Goal: Transaction & Acquisition: Purchase product/service

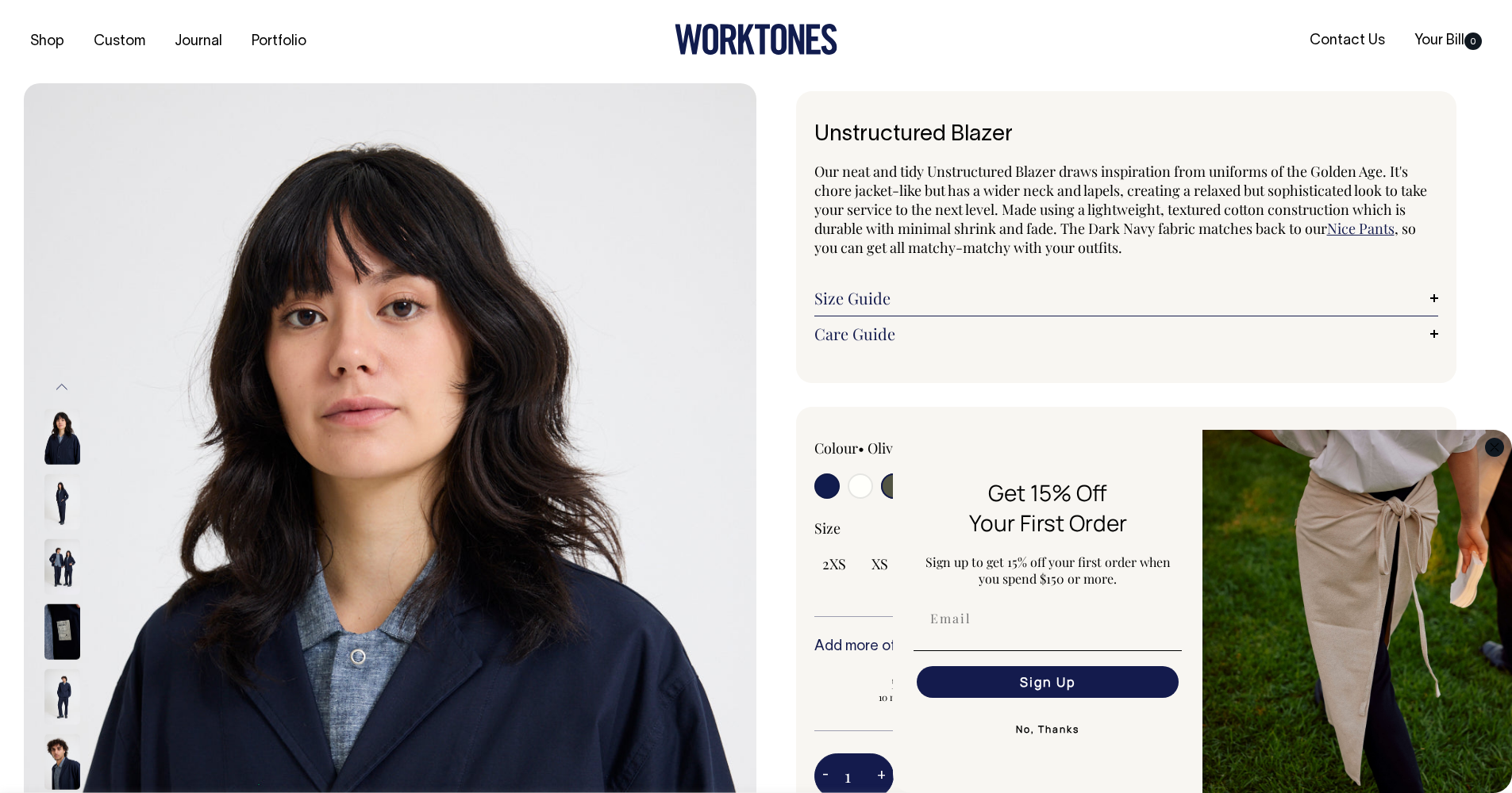
click at [1499, 447] on circle "Close dialog" at bounding box center [1495, 447] width 18 height 18
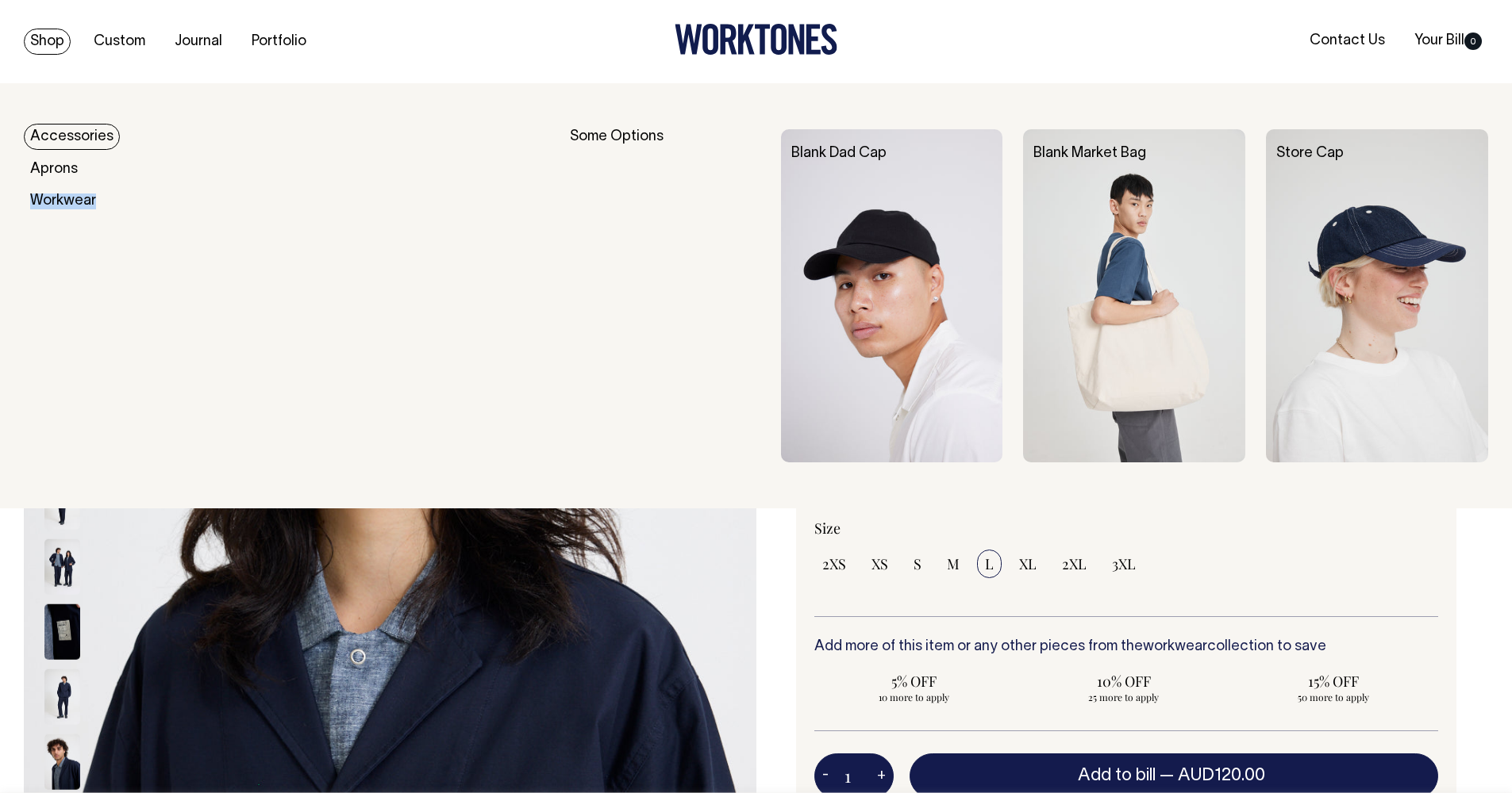
click at [60, 132] on link "Accessories" at bounding box center [72, 137] width 96 height 26
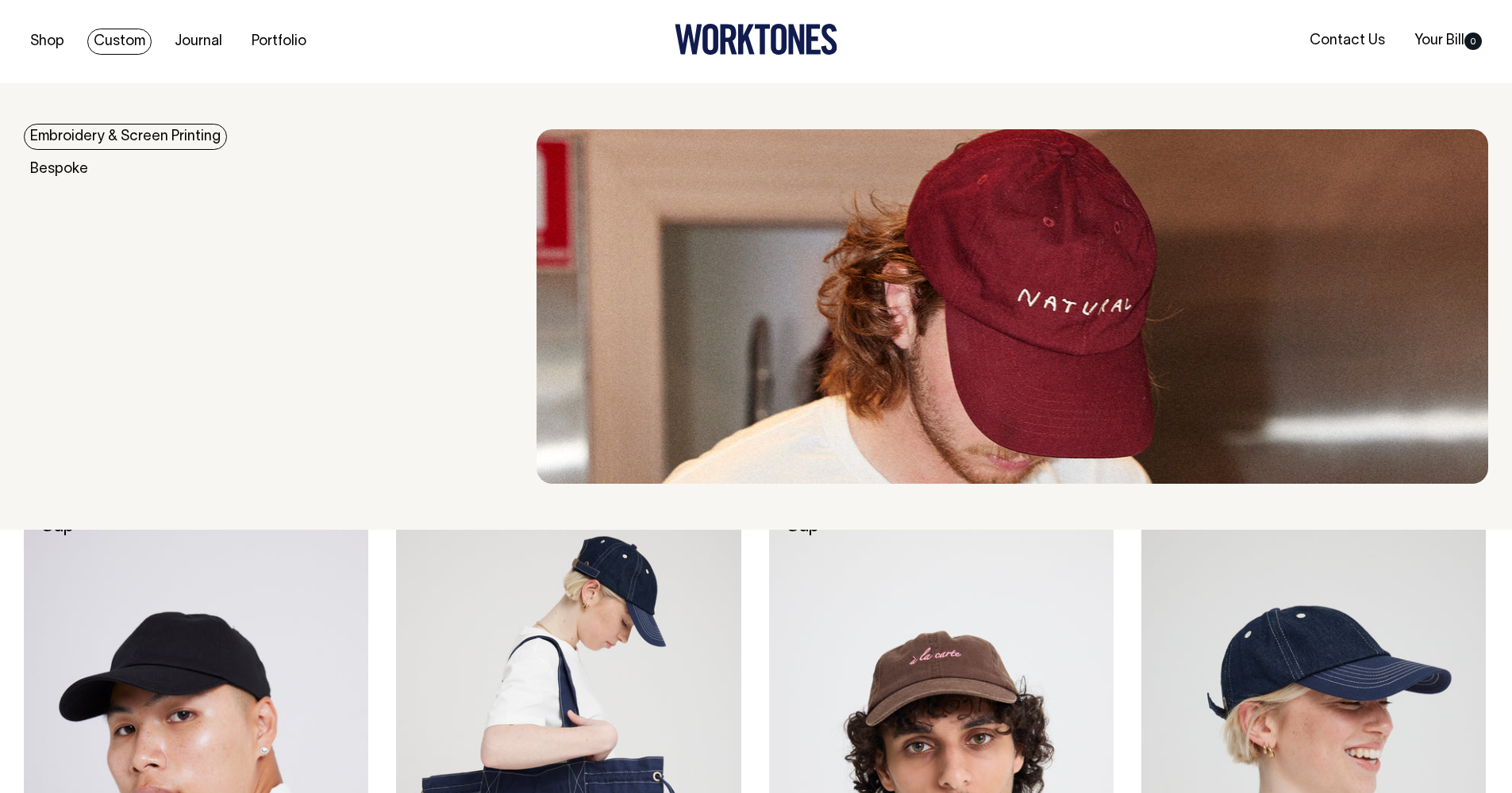
click at [133, 142] on link "Embroidery & Screen Printing" at bounding box center [125, 137] width 203 height 26
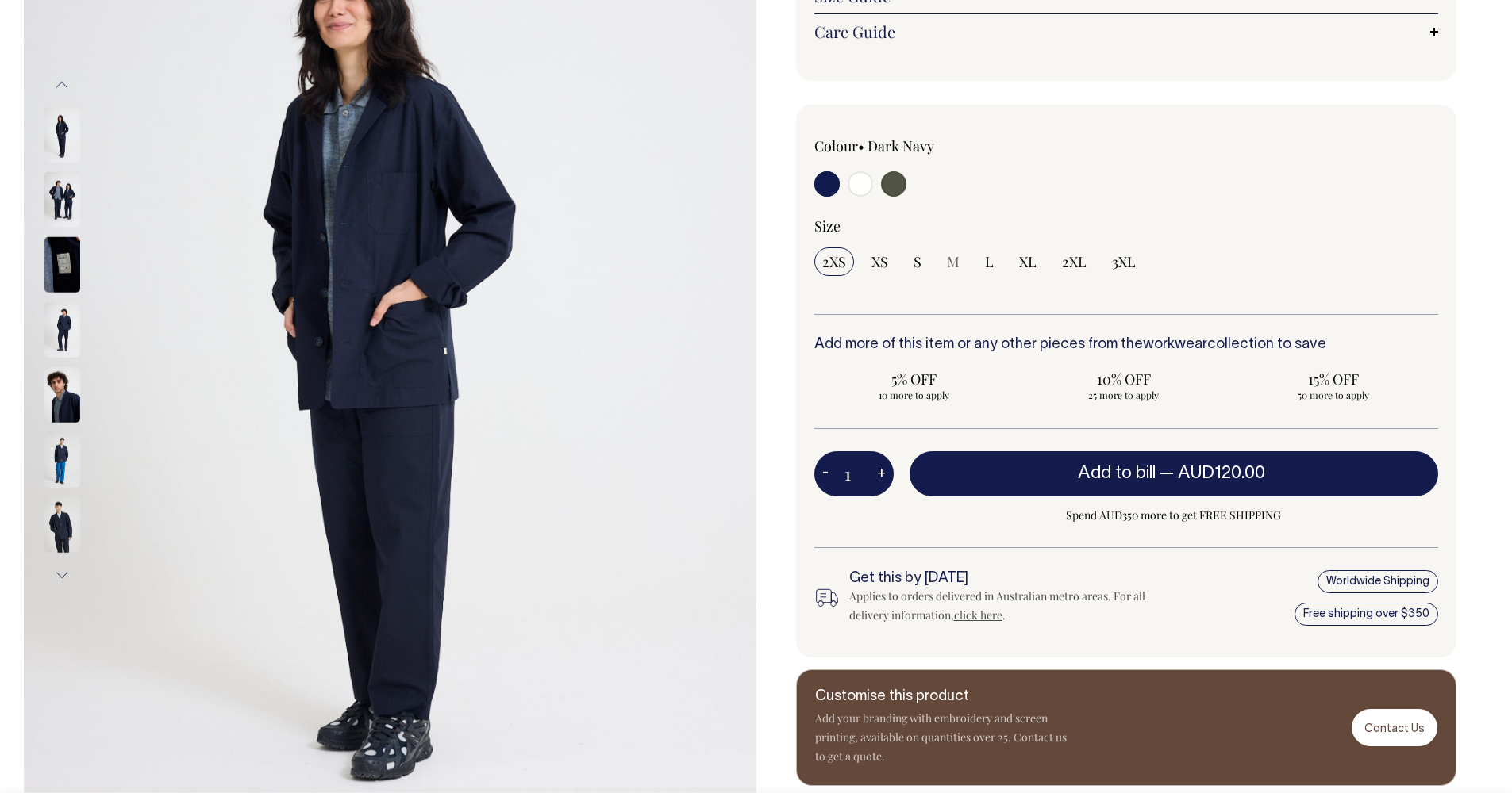
scroll to position [301, 0]
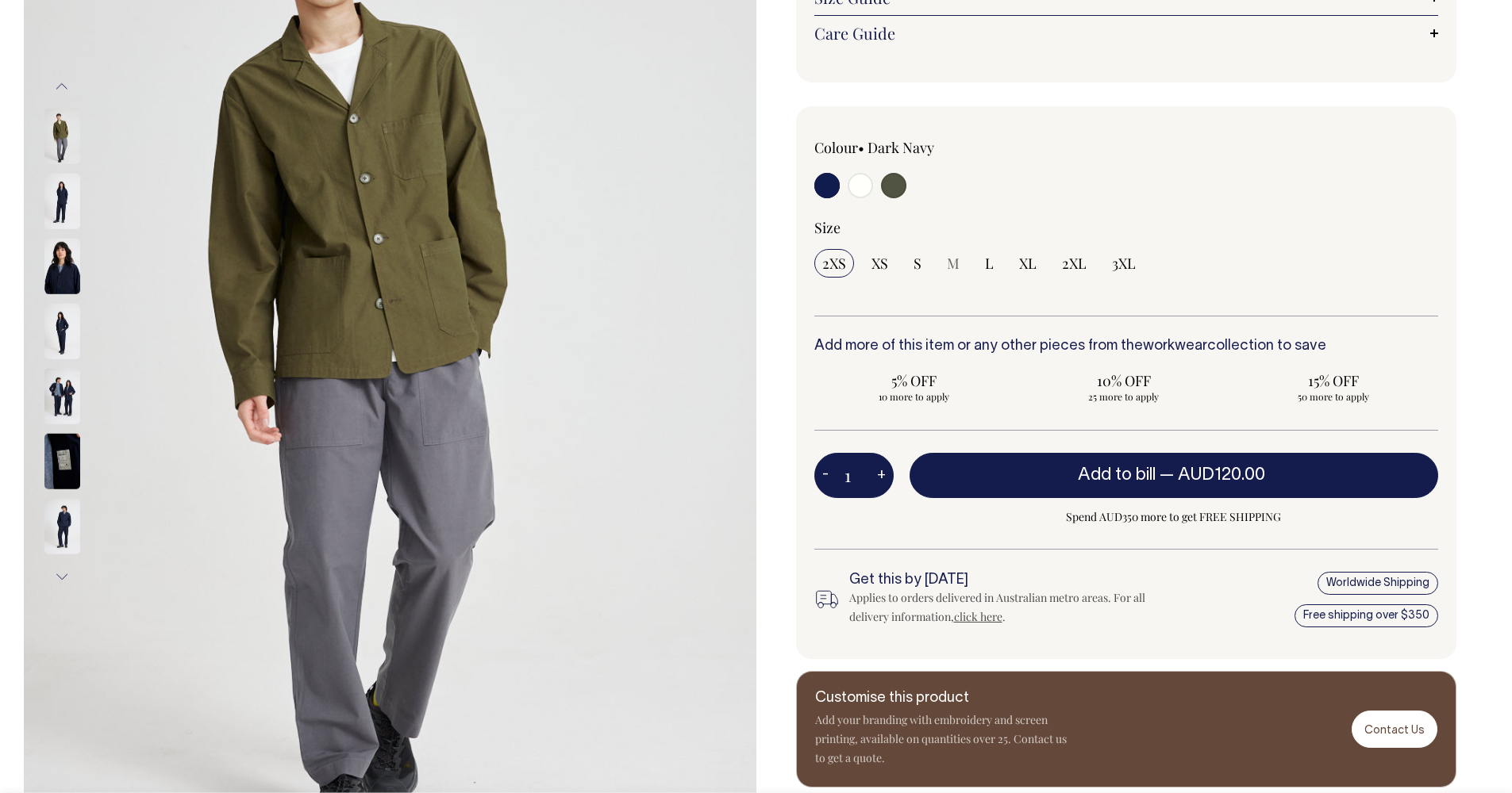
click at [867, 187] on input "radio" at bounding box center [860, 185] width 25 height 25
radio input "true"
select select "Off-White"
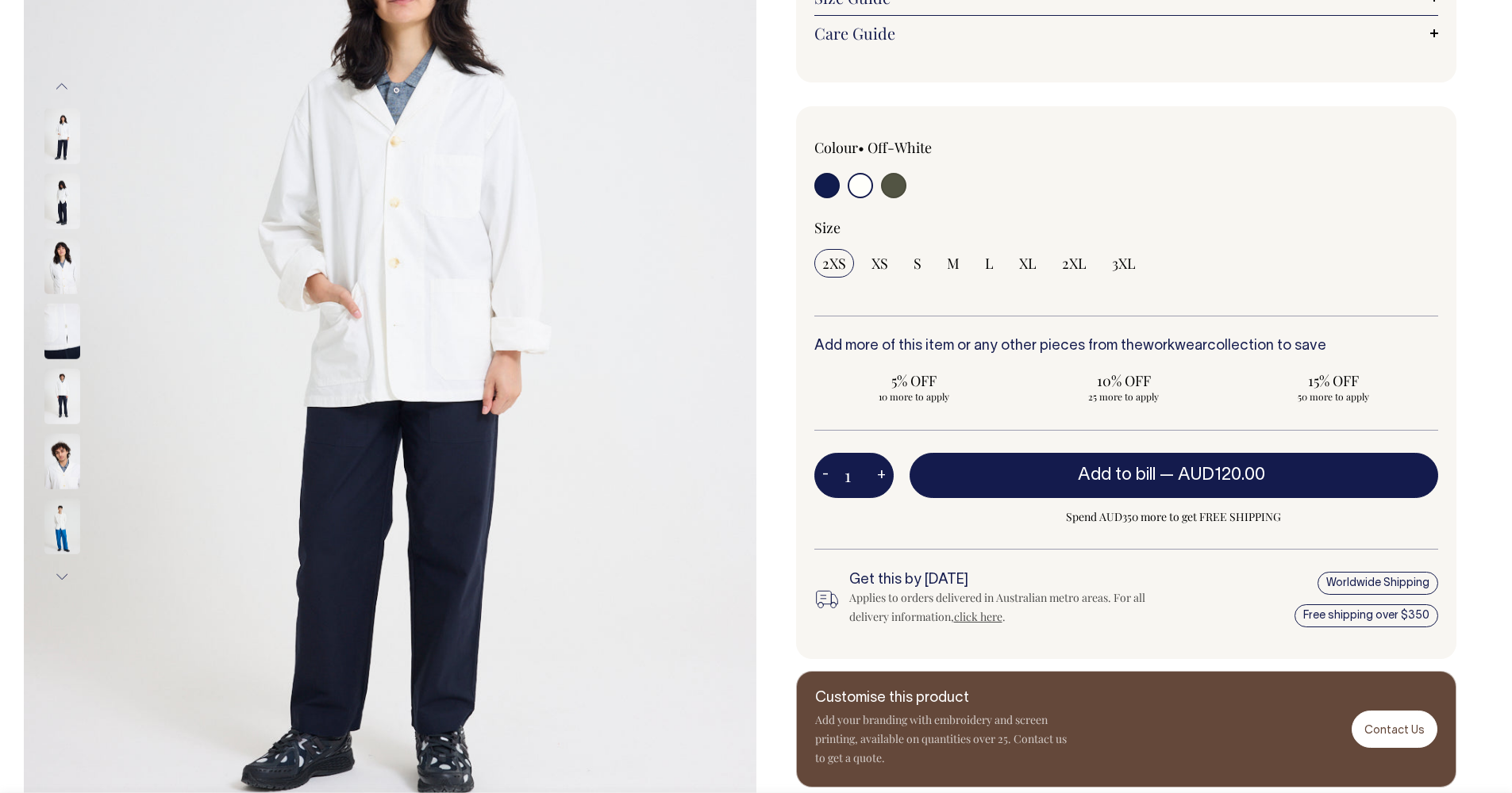
click at [906, 187] on label at bounding box center [894, 188] width 25 height 29
click at [906, 187] on input "radio" at bounding box center [894, 185] width 25 height 25
radio input "true"
select select "Olive"
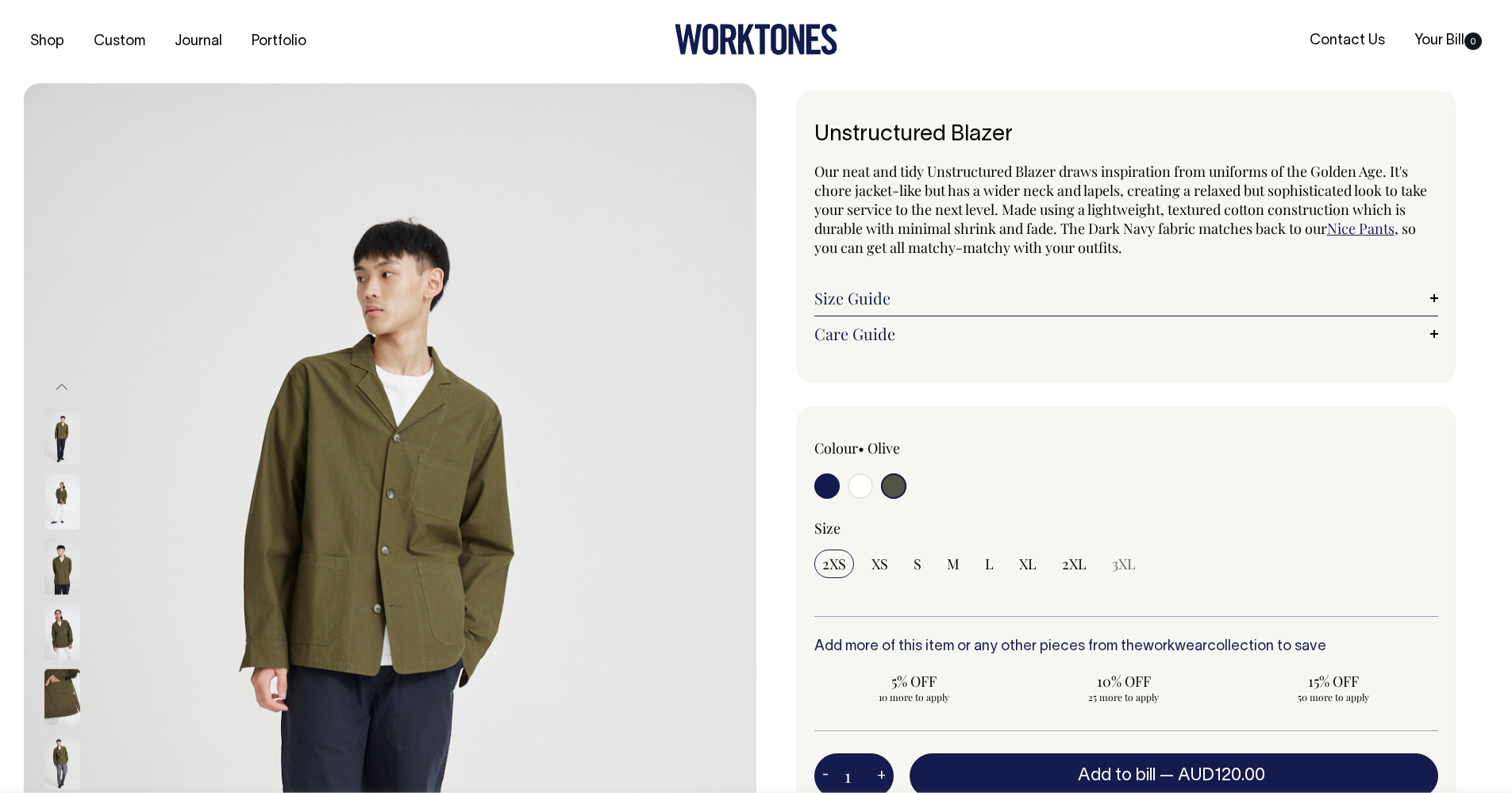
click at [833, 490] on input "radio" at bounding box center [827, 486] width 25 height 25
radio input "true"
select select "Dark Navy"
